Goal: Task Accomplishment & Management: Complete application form

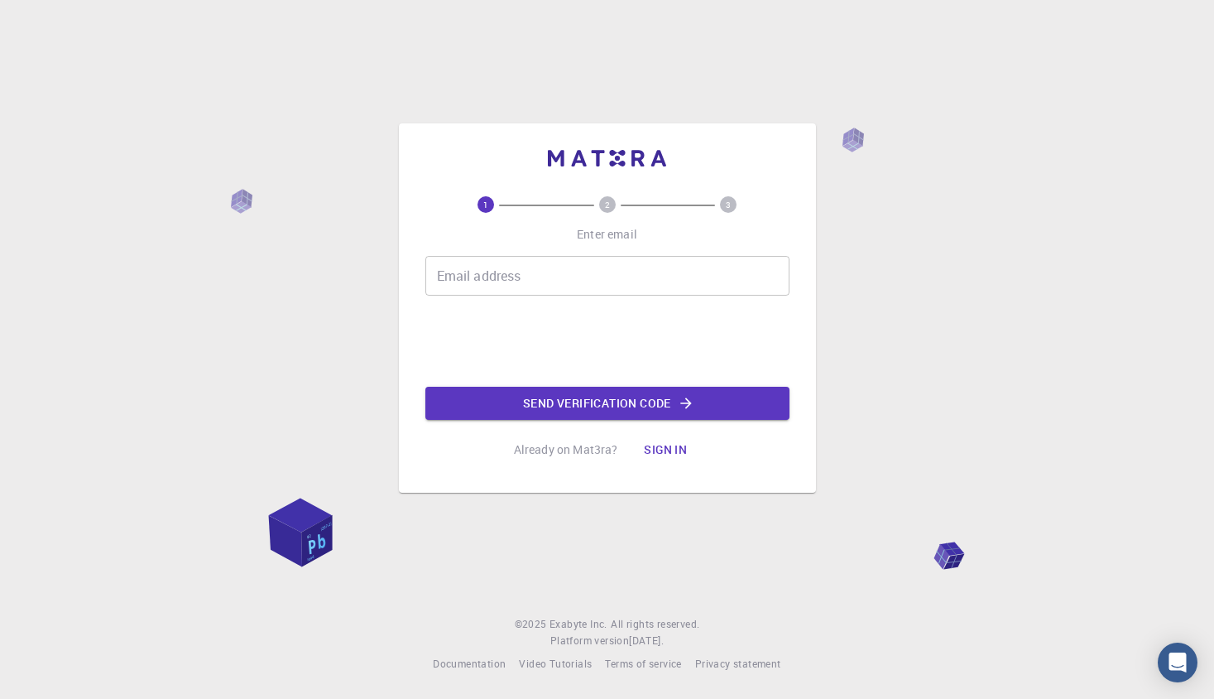
click at [517, 267] on input "Email address" at bounding box center [607, 276] width 364 height 40
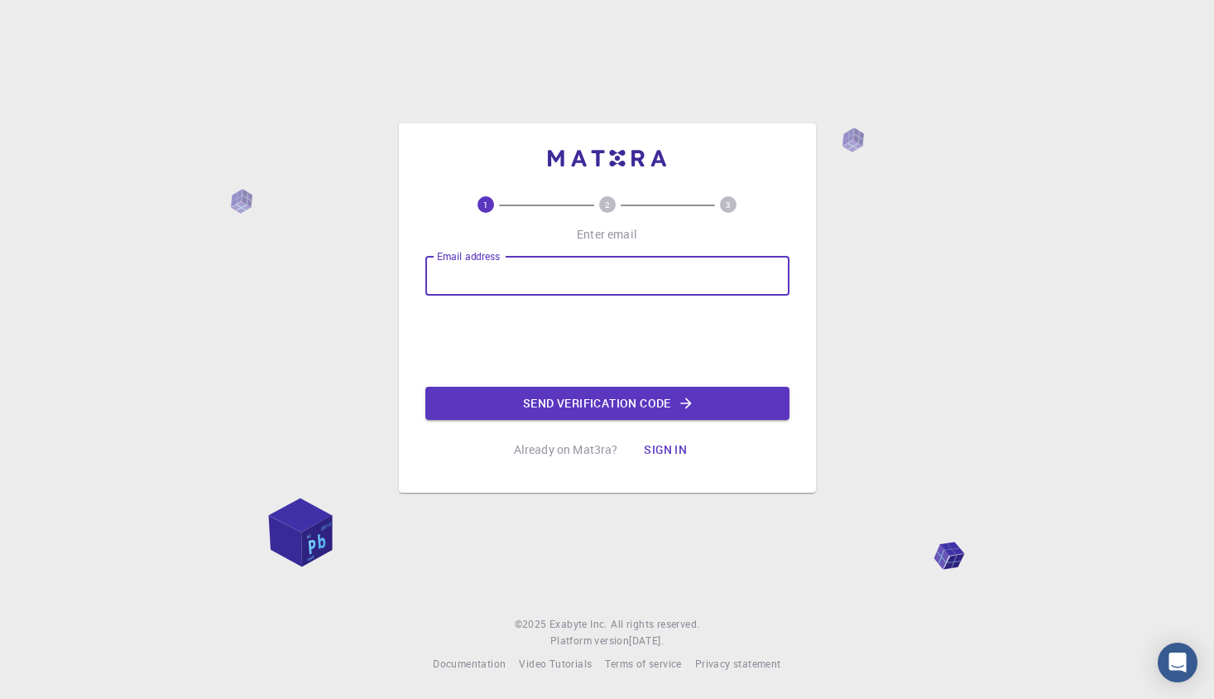
type input "[EMAIL_ADDRESS][DOMAIN_NAME]"
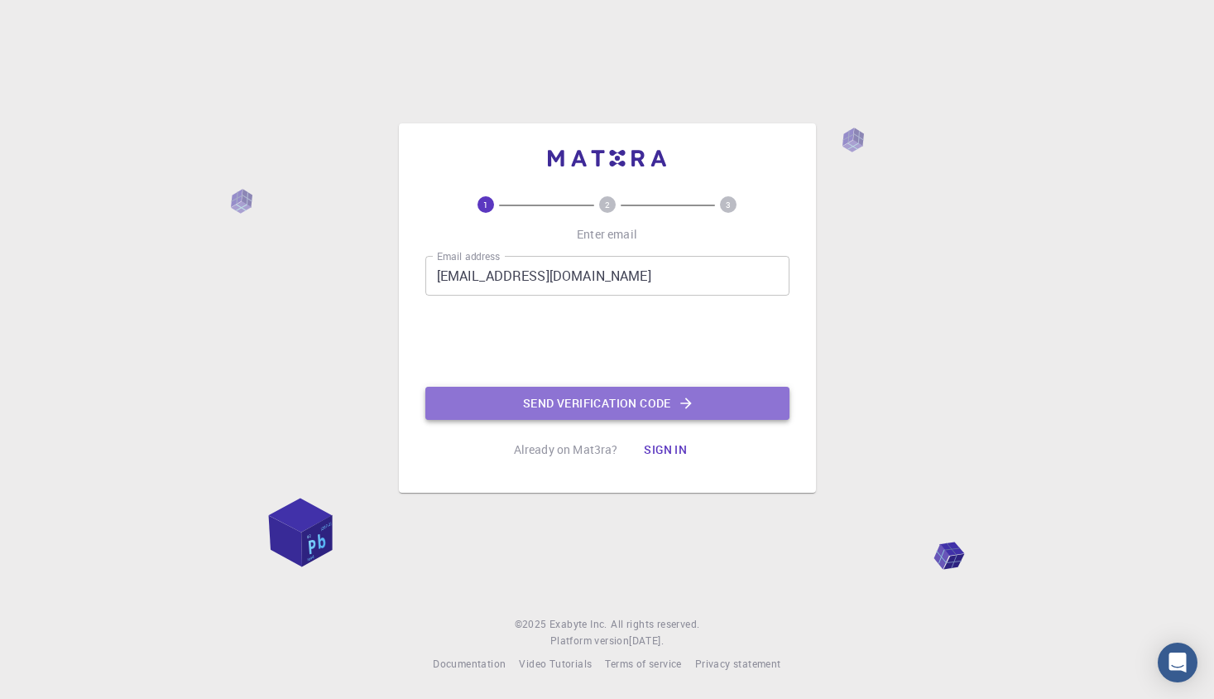
click at [579, 416] on button "Send verification code" at bounding box center [607, 403] width 364 height 33
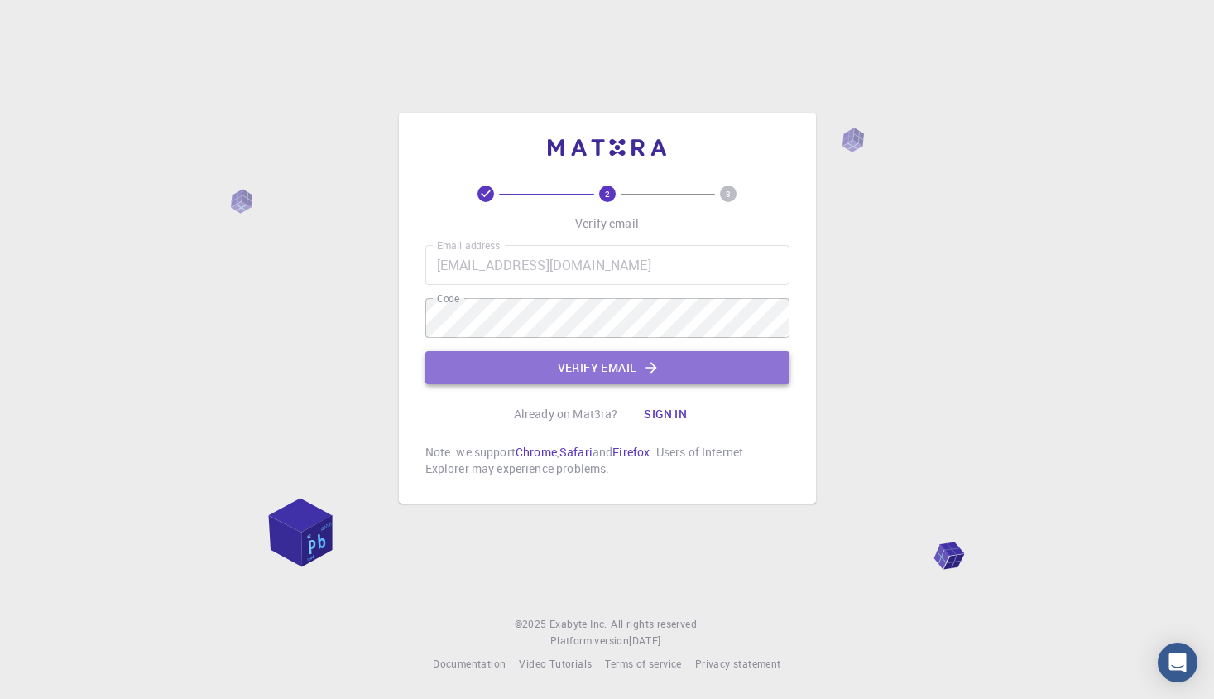
click at [608, 364] on button "Verify email" at bounding box center [607, 367] width 364 height 33
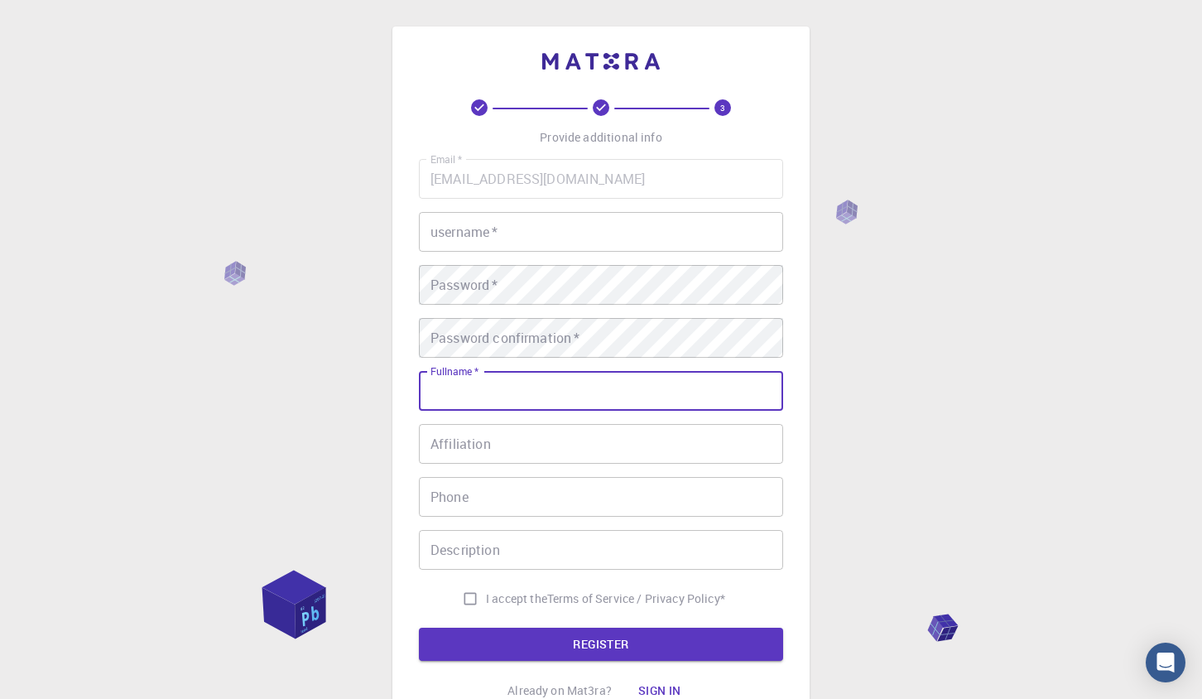
click at [547, 386] on input "Fullname   *" at bounding box center [601, 391] width 364 height 40
type input "[PERSON_NAME]"
type input "[PHONE_NUMBER]"
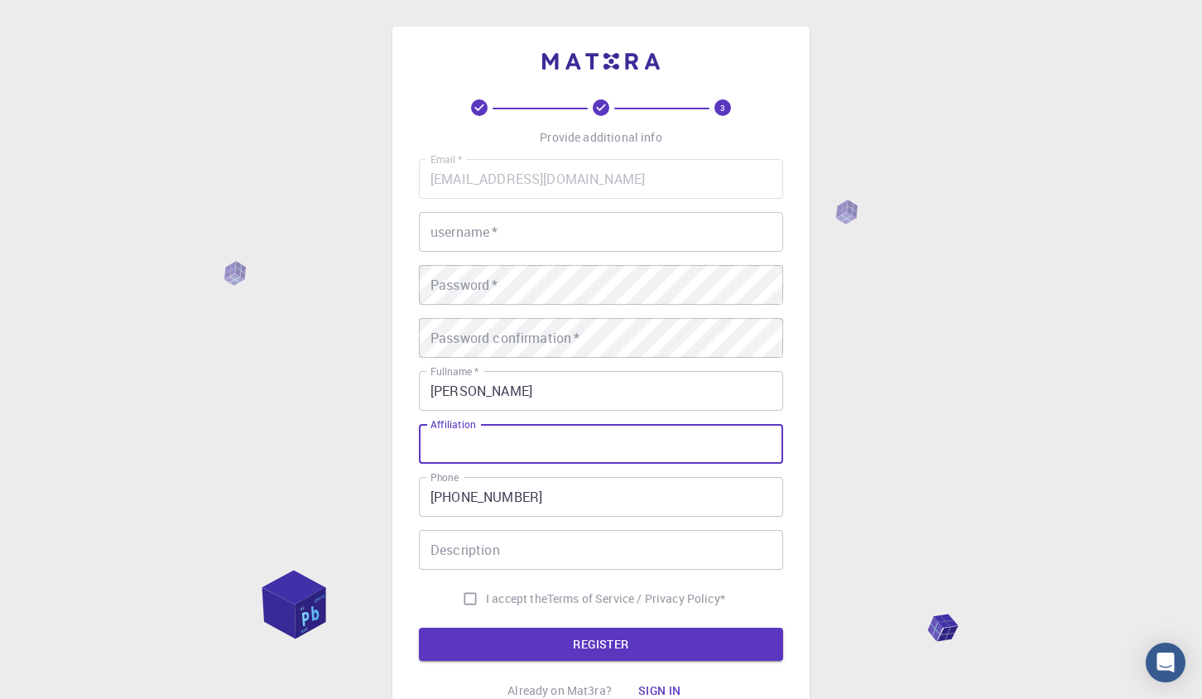
click at [540, 449] on input "Affiliation" at bounding box center [601, 444] width 364 height 40
type input "12345"
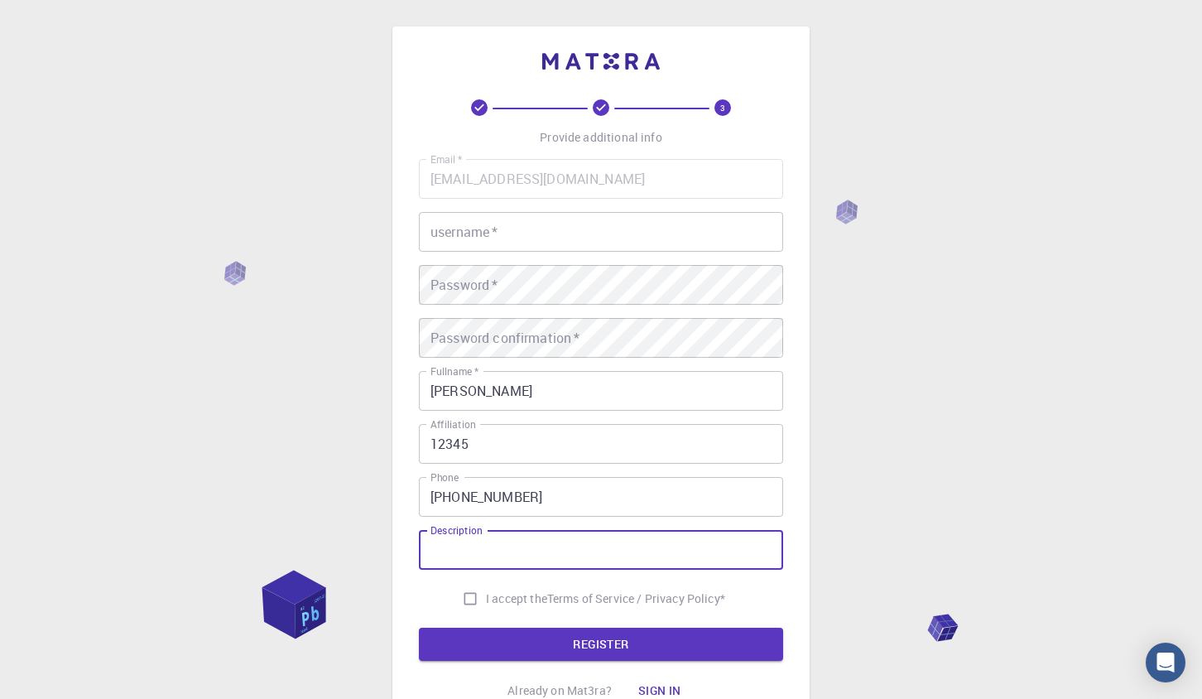
click at [536, 544] on input "Description" at bounding box center [601, 550] width 364 height 40
type input "12345"
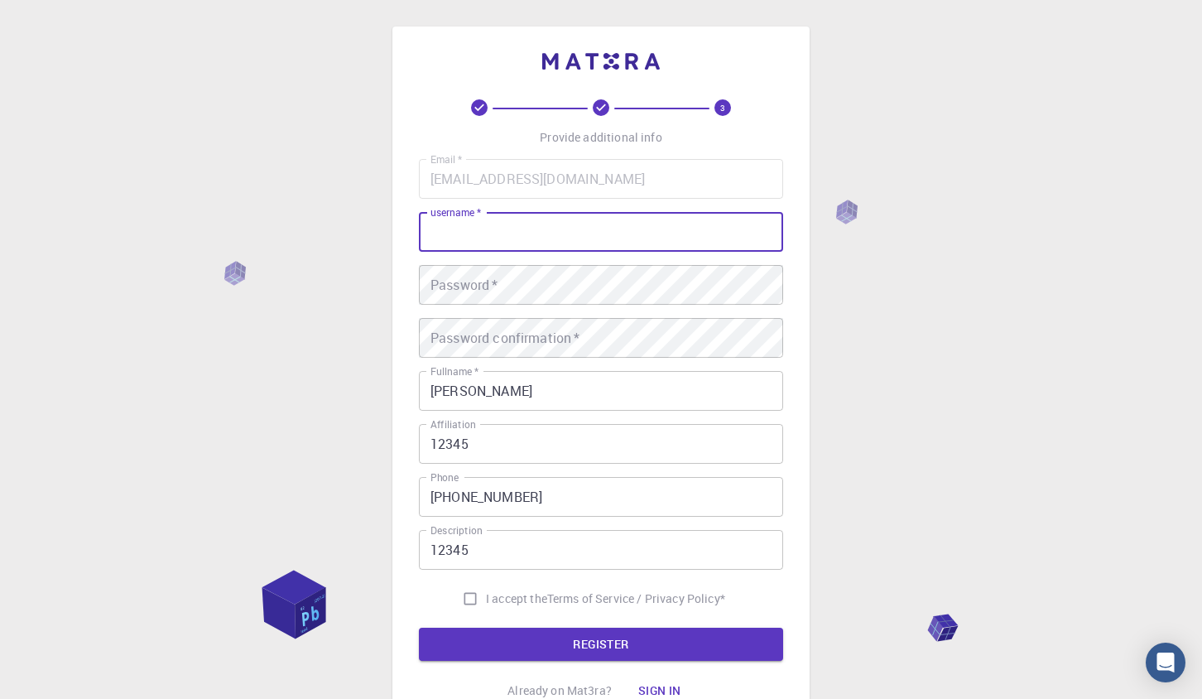
click at [507, 233] on input "username   *" at bounding box center [601, 232] width 364 height 40
drag, startPoint x: 501, startPoint y: 232, endPoint x: 458, endPoint y: 232, distance: 43.0
click at [458, 232] on input "username   *" at bounding box center [601, 232] width 364 height 40
type input "YD"
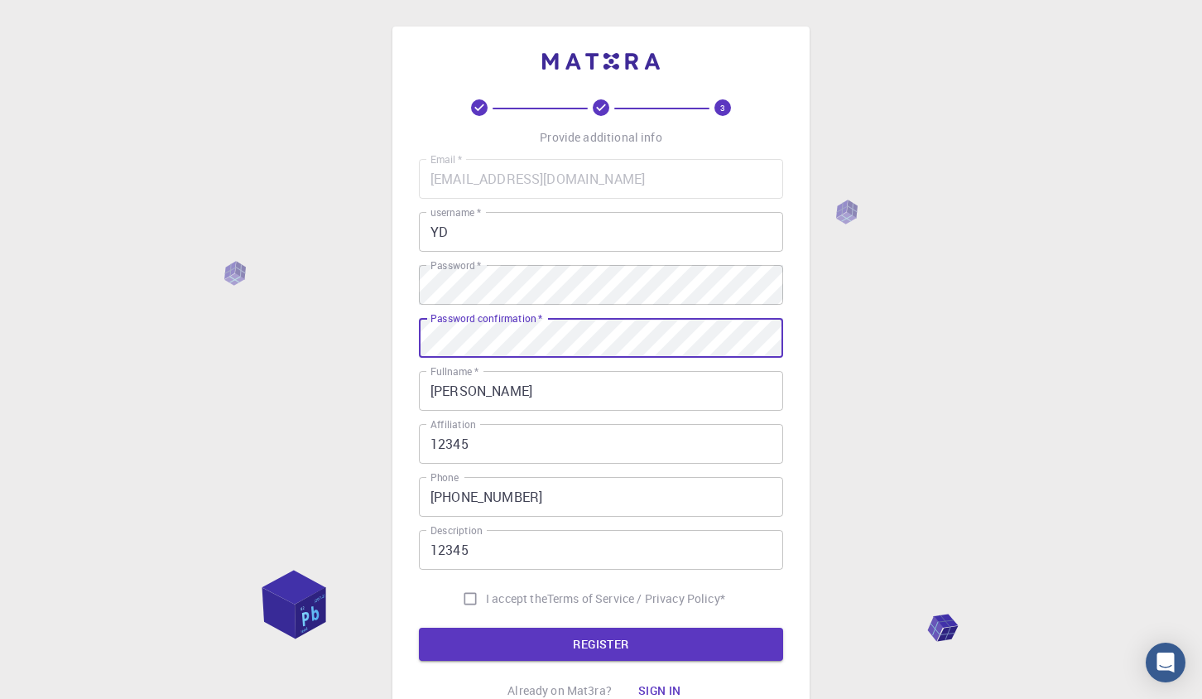
click at [489, 597] on span "I accept the" at bounding box center [516, 598] width 61 height 17
click at [486, 597] on input "I accept the Terms of Service / Privacy Policy *" at bounding box center [469, 598] width 31 height 31
checkbox input "true"
click at [603, 650] on button "REGISTER" at bounding box center [601, 643] width 364 height 33
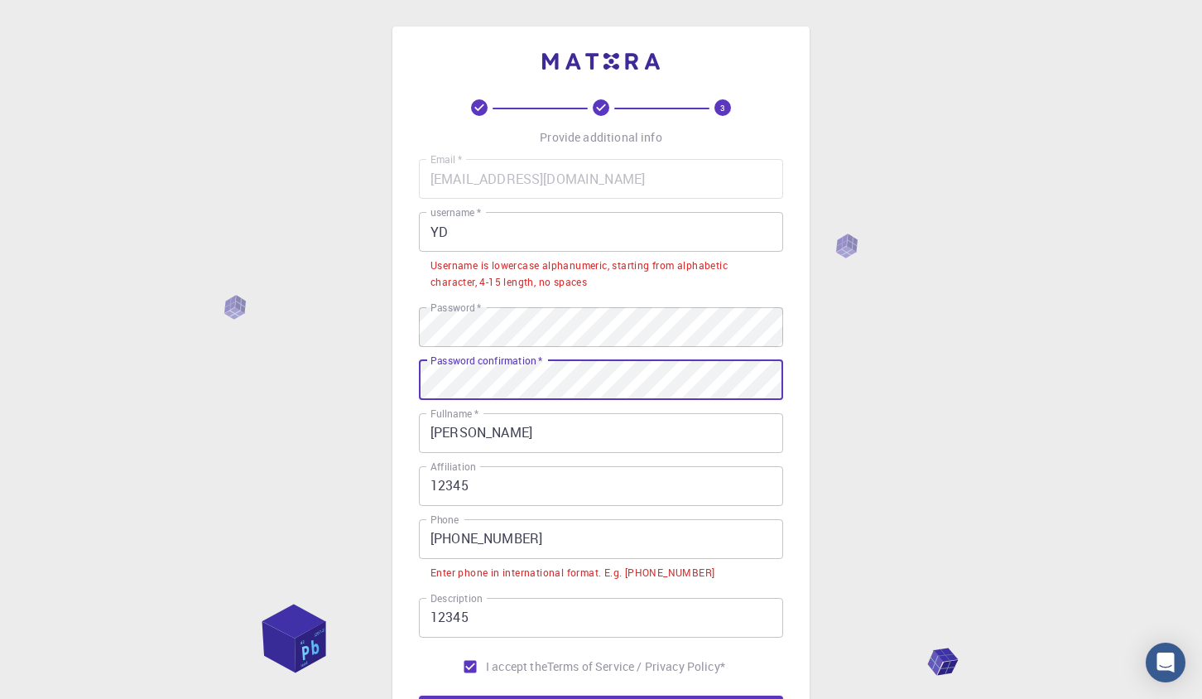
click at [492, 246] on input "YD" at bounding box center [601, 232] width 364 height 40
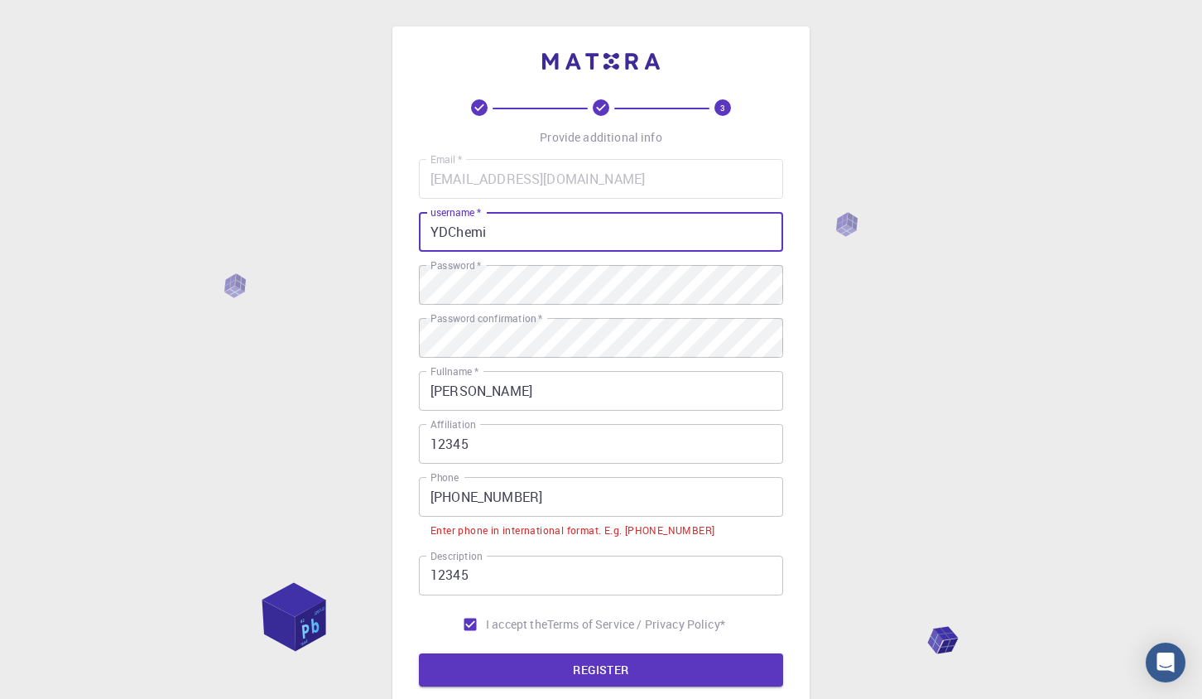
type input "YDChemi"
click at [665, 665] on button "REGISTER" at bounding box center [601, 669] width 364 height 33
